Goal: Register for event/course

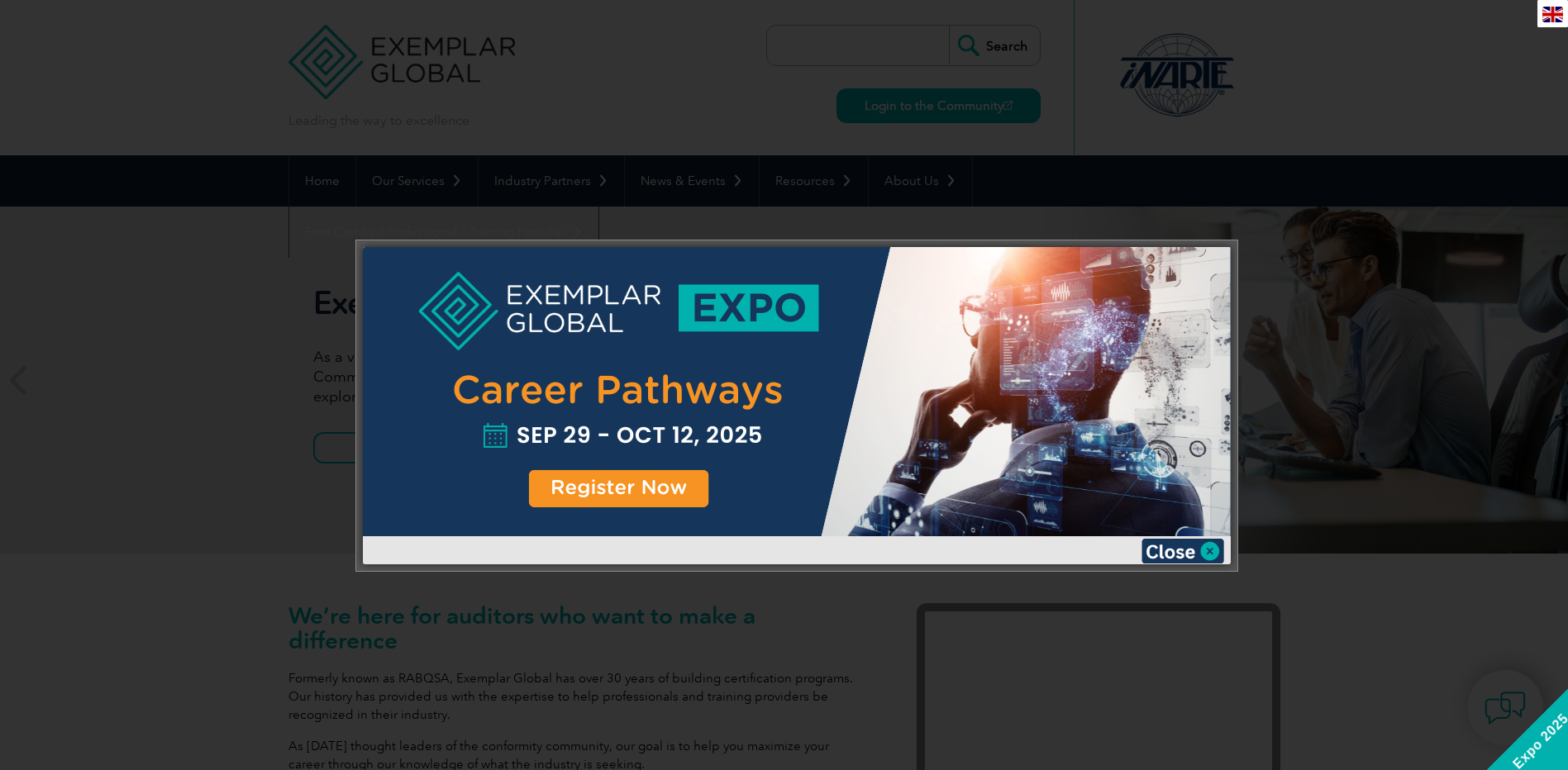
click at [770, 305] on div at bounding box center [797, 392] width 868 height 289
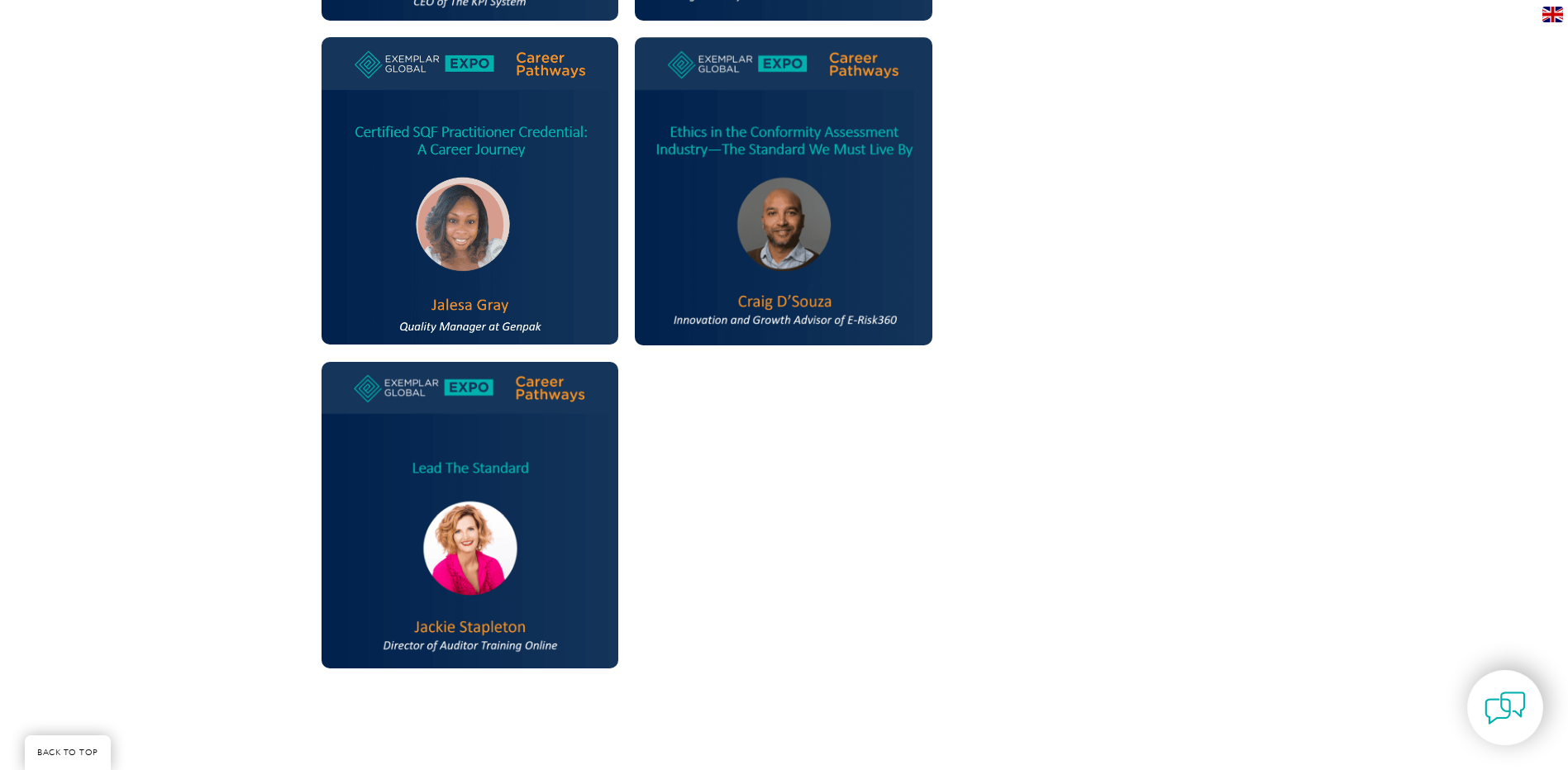
scroll to position [1322, 0]
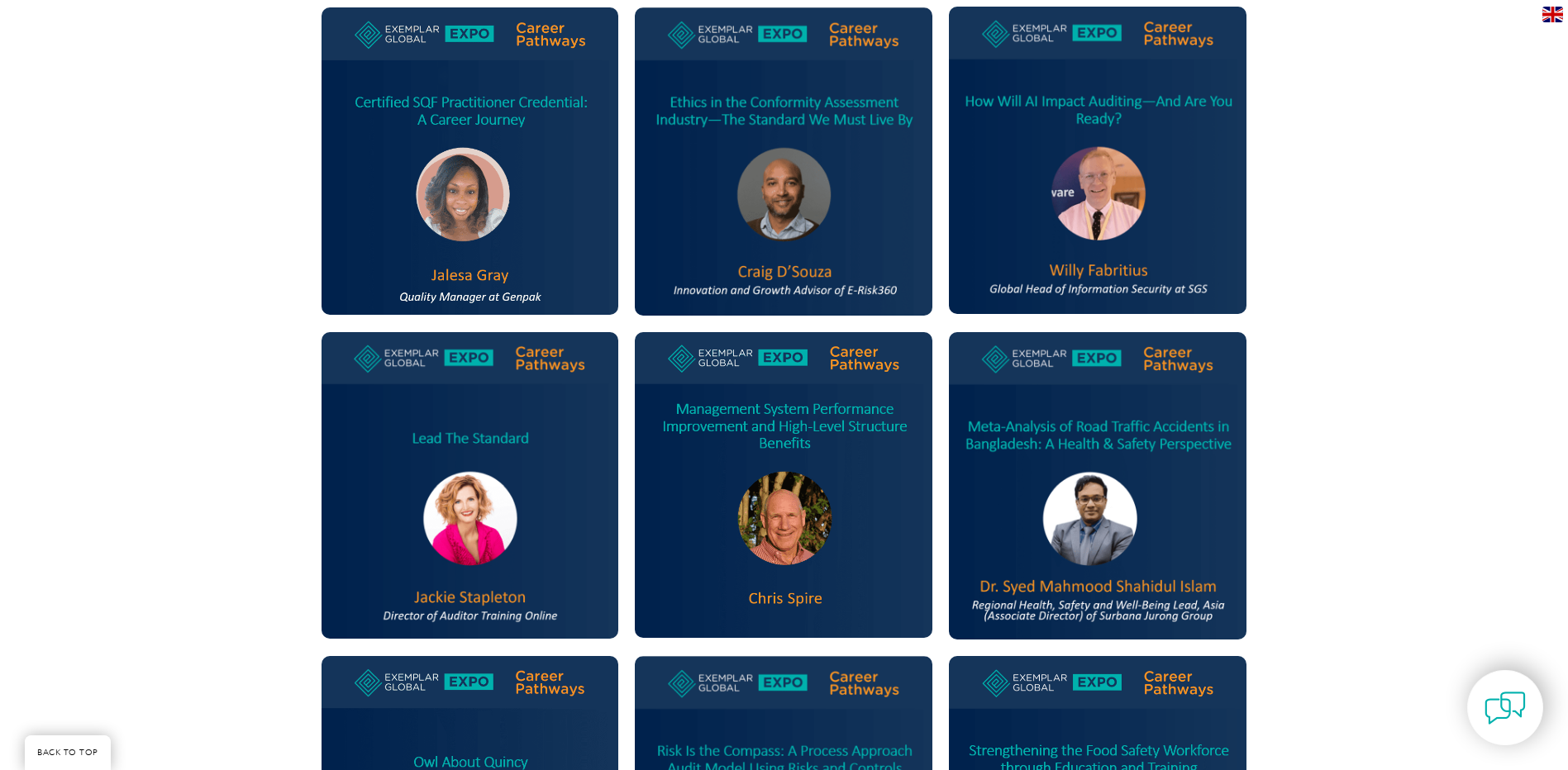
click at [501, 442] on img at bounding box center [470, 485] width 298 height 306
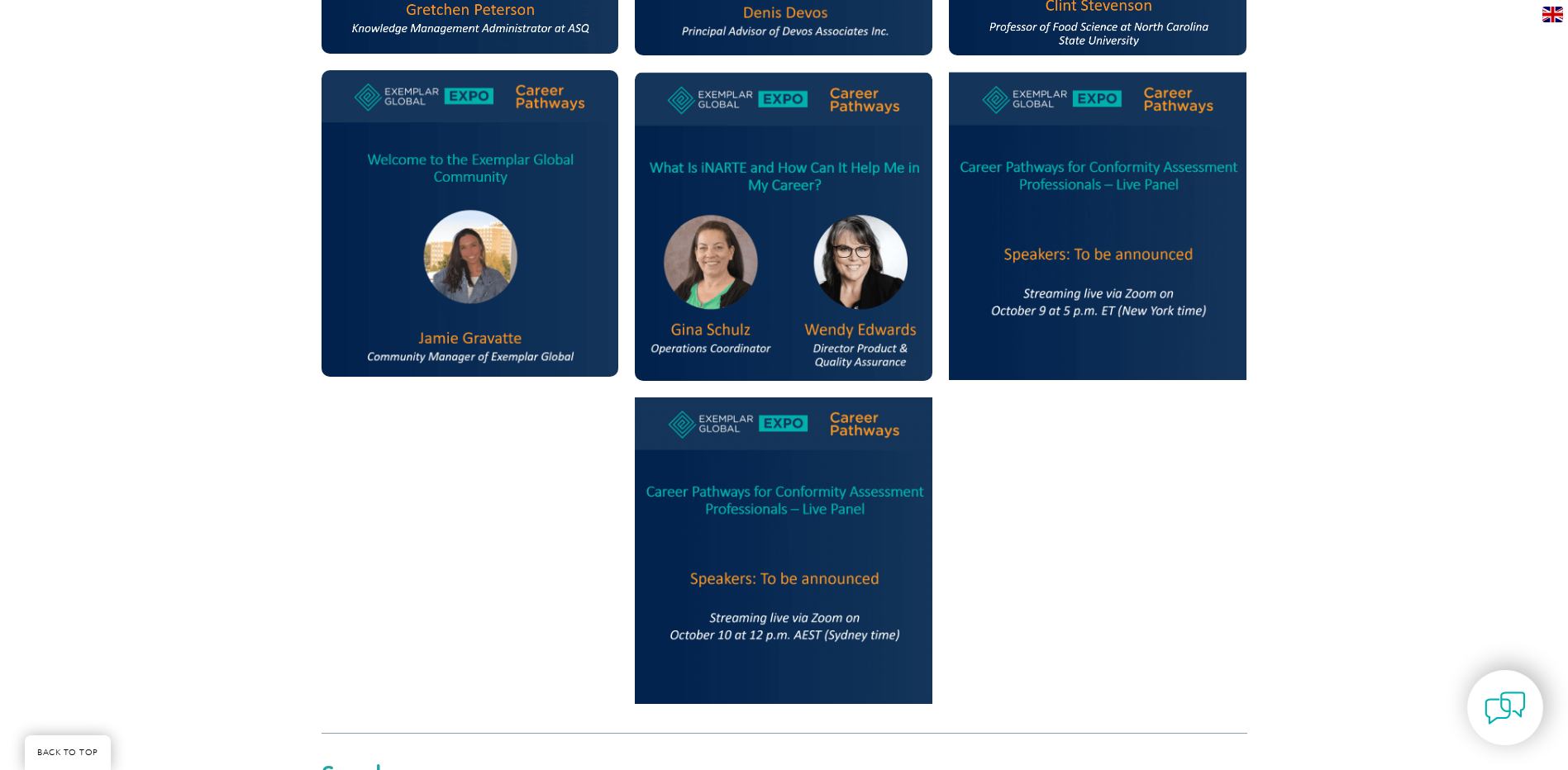
scroll to position [2230, 0]
